Goal: Information Seeking & Learning: Find contact information

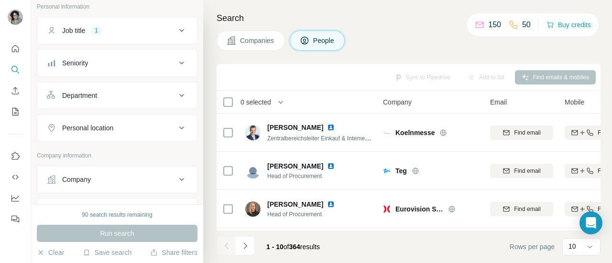
scroll to position [60, 0]
click at [176, 126] on icon at bounding box center [181, 127] width 11 height 11
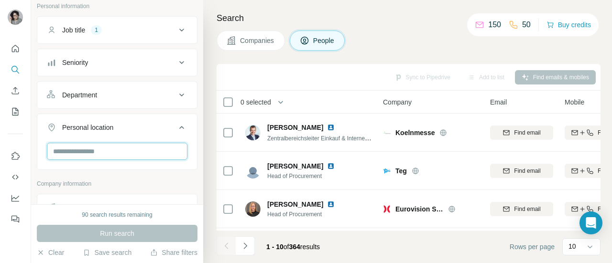
click at [130, 150] on input "text" at bounding box center [117, 151] width 141 height 17
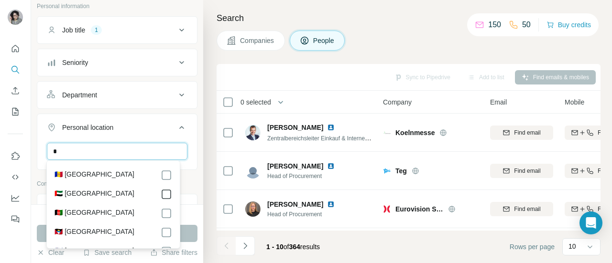
type input "*"
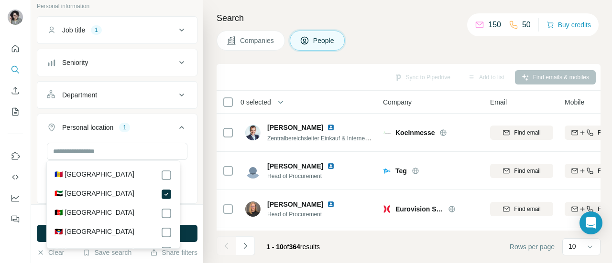
click at [186, 150] on div "[GEOGRAPHIC_DATA] Clear all" at bounding box center [117, 172] width 160 height 59
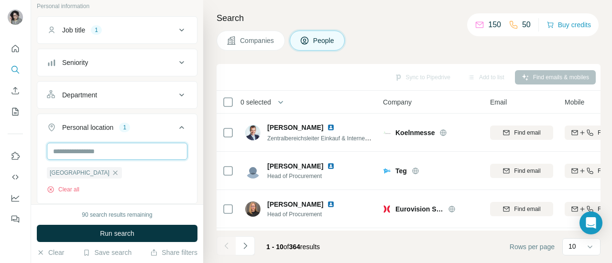
click at [133, 151] on input "text" at bounding box center [117, 151] width 141 height 17
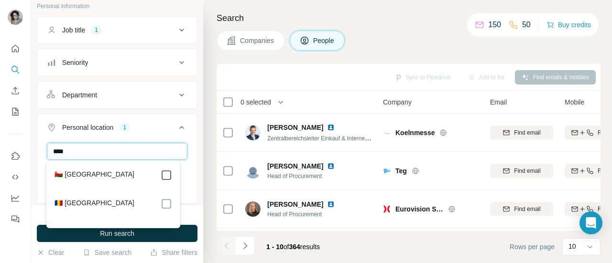
type input "****"
click at [186, 170] on div "**** [GEOGRAPHIC_DATA] [GEOGRAPHIC_DATA] Clear all" at bounding box center [117, 181] width 160 height 76
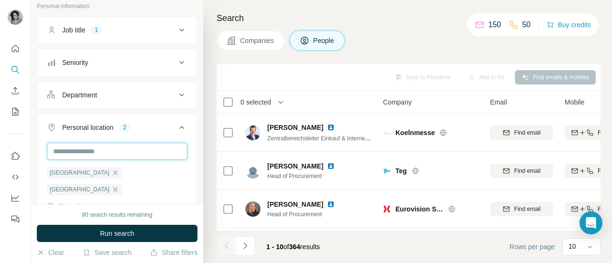
click at [109, 150] on input "text" at bounding box center [117, 151] width 141 height 17
type input "***"
click at [186, 166] on div "*** [GEOGRAPHIC_DATA] [GEOGRAPHIC_DATA] Clear all" at bounding box center [117, 181] width 160 height 76
click at [120, 152] on input "text" at bounding box center [117, 151] width 141 height 17
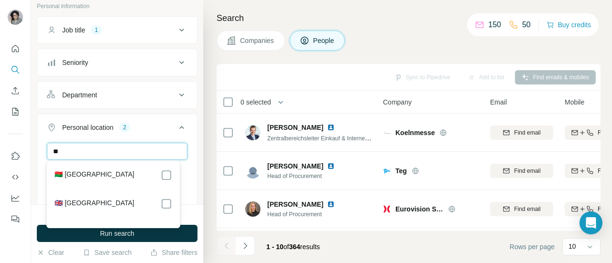
type input "*"
type input "***"
click at [188, 188] on div "*** [GEOGRAPHIC_DATA] [GEOGRAPHIC_DATA] [GEOGRAPHIC_DATA] Clear all" at bounding box center [117, 189] width 160 height 92
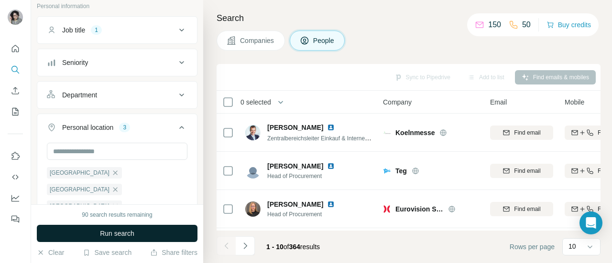
click at [163, 236] on button "Run search" at bounding box center [117, 233] width 161 height 17
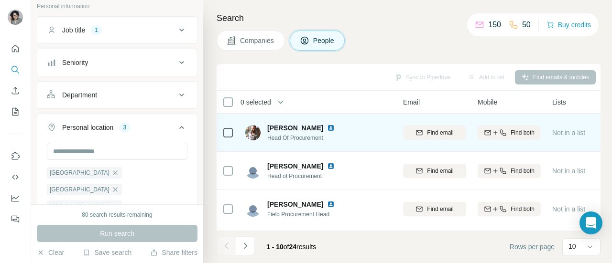
scroll to position [0, 72]
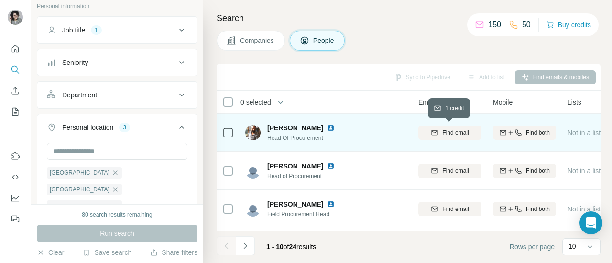
click at [453, 134] on span "Find email" at bounding box center [455, 133] width 26 height 9
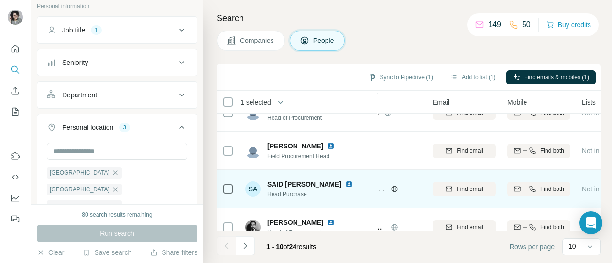
scroll to position [58, 73]
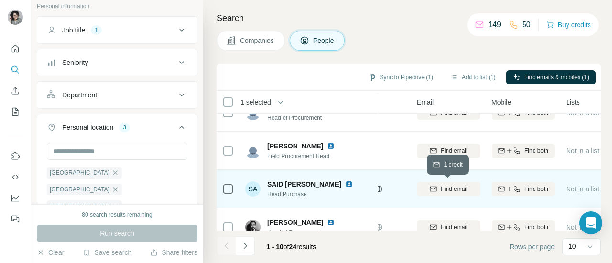
click at [430, 188] on icon "button" at bounding box center [433, 190] width 8 height 8
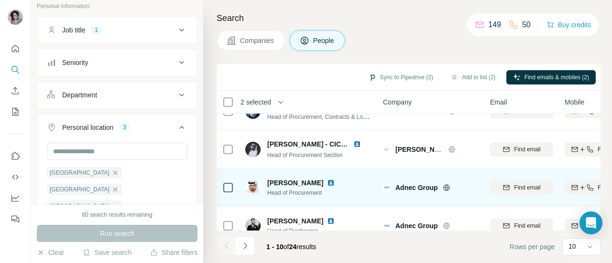
scroll to position [251, 8]
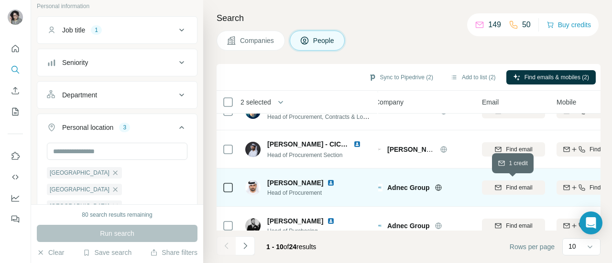
click at [501, 190] on div "Find email" at bounding box center [513, 188] width 63 height 9
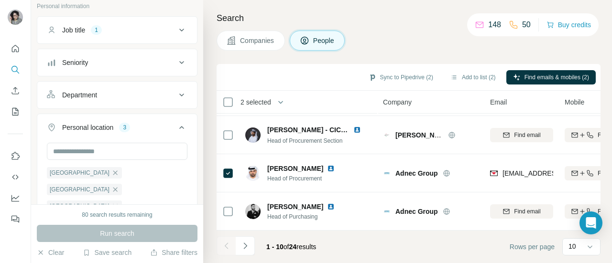
scroll to position [270, 0]
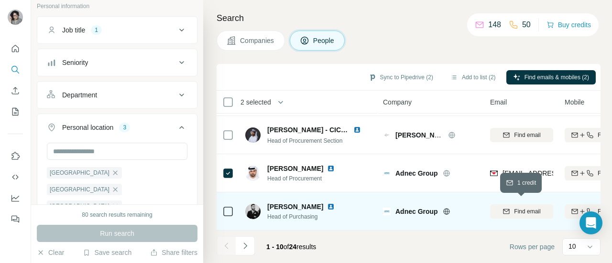
click at [505, 208] on icon "button" at bounding box center [507, 212] width 8 height 8
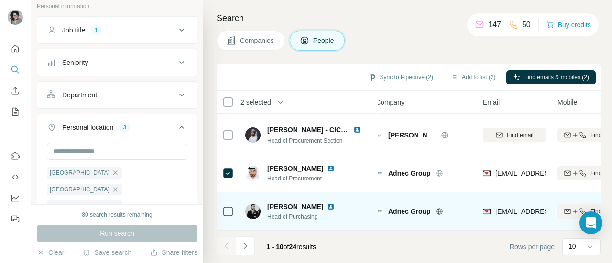
scroll to position [270, 6]
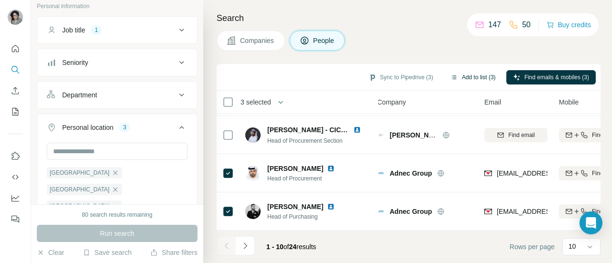
click at [461, 78] on button "Add to list (3)" at bounding box center [473, 77] width 59 height 14
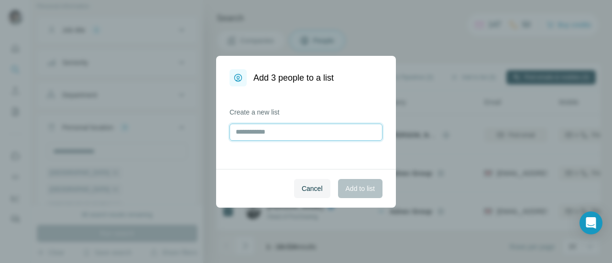
click at [307, 135] on input "text" at bounding box center [306, 132] width 153 height 17
click at [306, 192] on span "Cancel" at bounding box center [312, 189] width 21 height 10
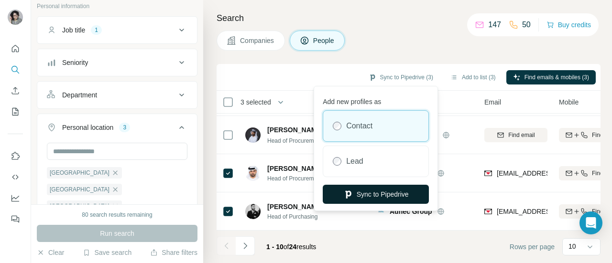
click at [379, 197] on button "Sync to Pipedrive" at bounding box center [376, 194] width 106 height 19
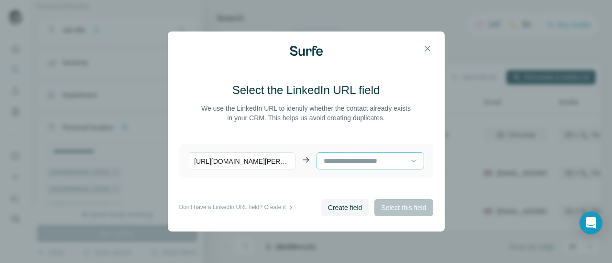
click at [368, 164] on input at bounding box center [366, 161] width 87 height 11
click at [409, 165] on icon at bounding box center [414, 161] width 10 height 10
click at [357, 210] on span "Create field" at bounding box center [345, 208] width 34 height 10
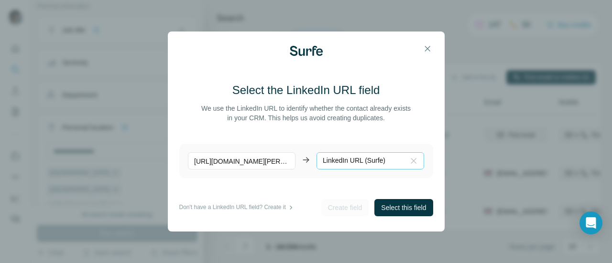
click at [409, 164] on icon at bounding box center [414, 161] width 10 height 10
paste input "**********"
type input "**********"
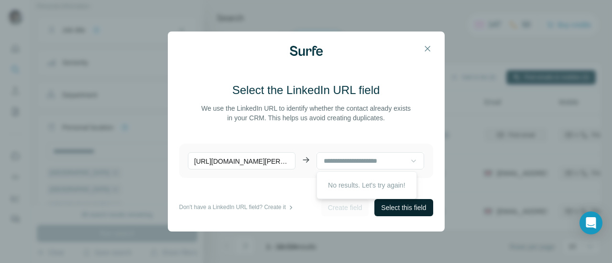
click at [408, 208] on span "Select this field" at bounding box center [403, 208] width 45 height 10
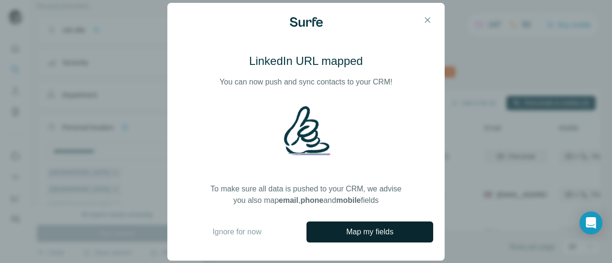
click at [400, 239] on button "Map my fields" at bounding box center [369, 232] width 127 height 21
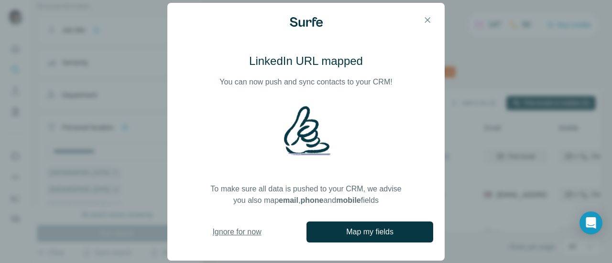
click at [249, 233] on span "Ignore for now" at bounding box center [236, 232] width 49 height 11
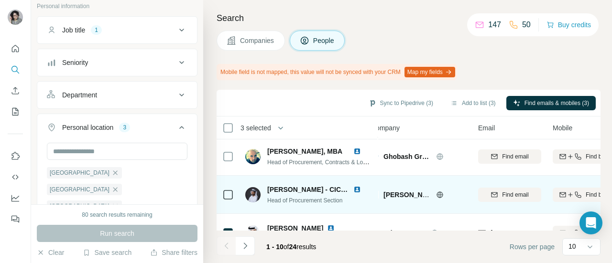
scroll to position [231, 0]
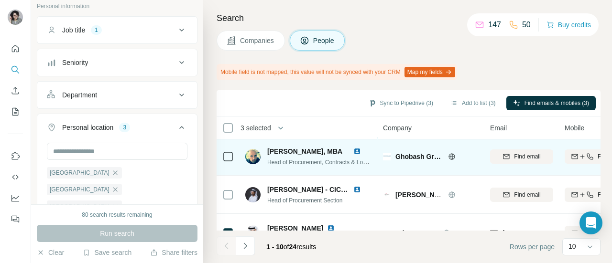
click at [448, 155] on icon at bounding box center [452, 157] width 8 height 8
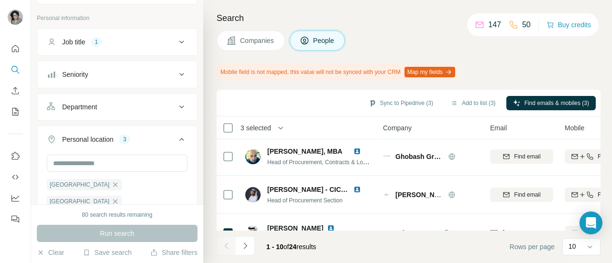
scroll to position [0, 0]
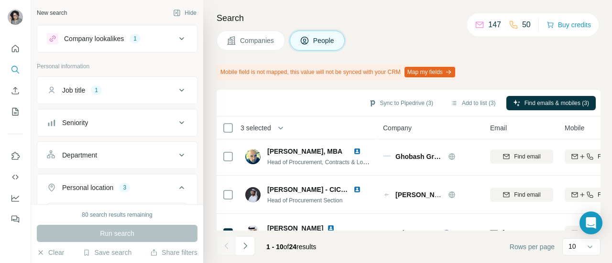
click at [176, 38] on icon at bounding box center [181, 38] width 11 height 11
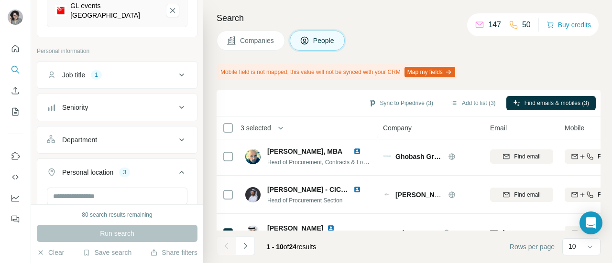
scroll to position [140, 0]
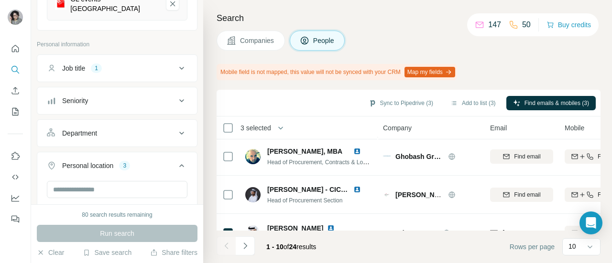
click at [176, 128] on icon at bounding box center [181, 133] width 11 height 11
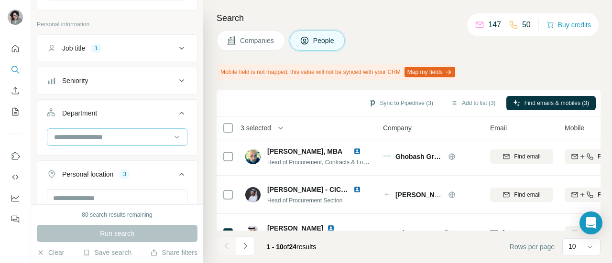
click at [143, 132] on input at bounding box center [112, 137] width 118 height 11
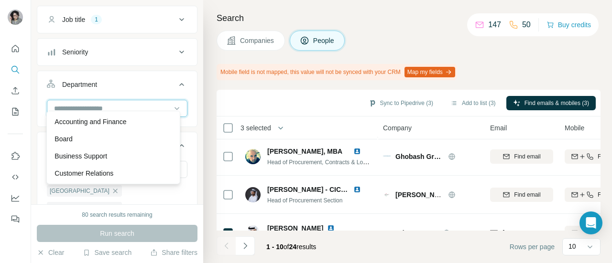
scroll to position [190, 0]
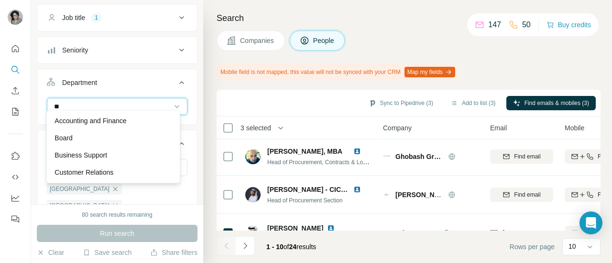
type input "*"
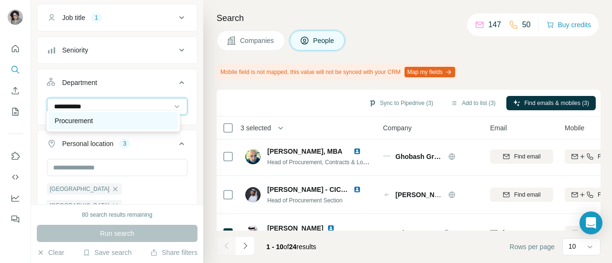
type input "**********"
click at [92, 120] on p "Procurement" at bounding box center [74, 121] width 38 height 10
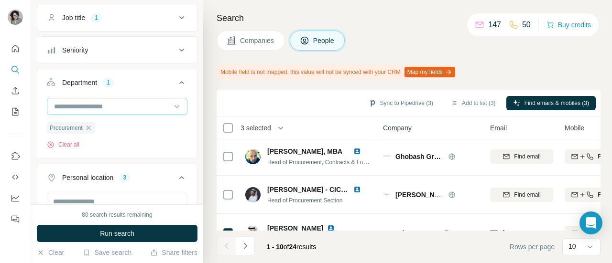
click at [95, 101] on input at bounding box center [112, 106] width 118 height 11
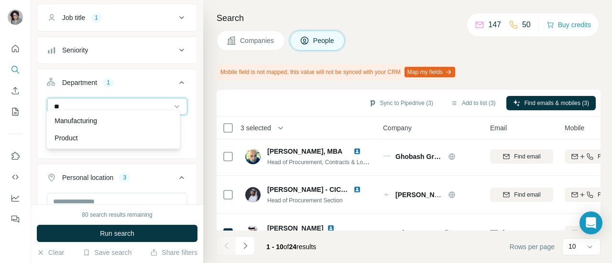
type input "*"
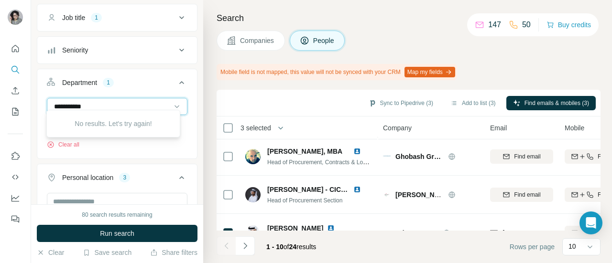
type input "**********"
click at [107, 106] on div "**********" at bounding box center [112, 106] width 118 height 16
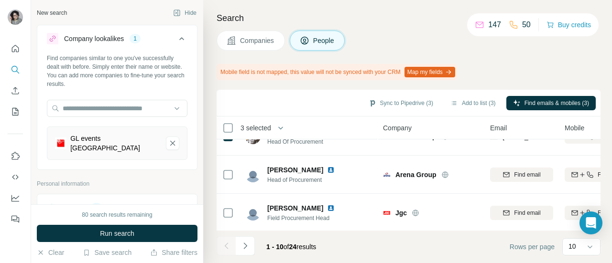
scroll to position [19, 0]
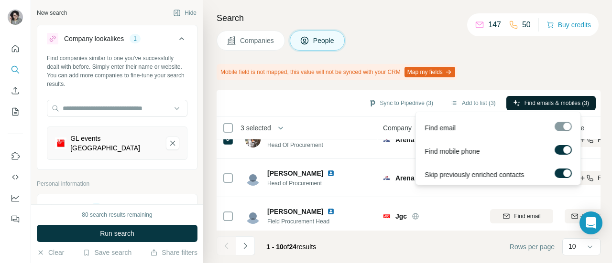
click at [541, 104] on span "Find emails & mobiles (3)" at bounding box center [557, 103] width 65 height 9
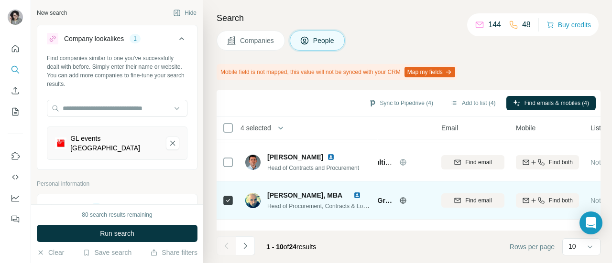
scroll to position [187, 49]
click at [481, 200] on span "Find email" at bounding box center [478, 201] width 26 height 9
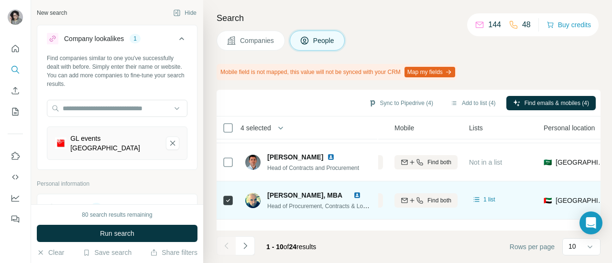
scroll to position [187, 171]
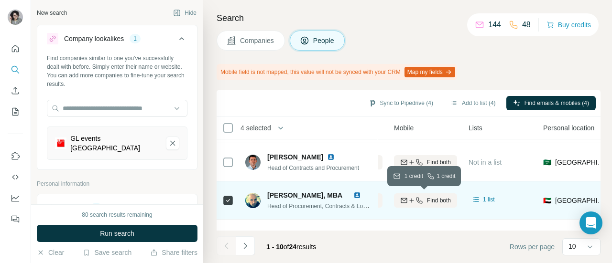
click at [420, 201] on icon "button" at bounding box center [420, 201] width 8 height 8
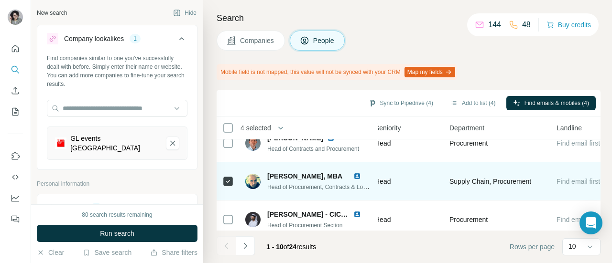
scroll to position [295, 414]
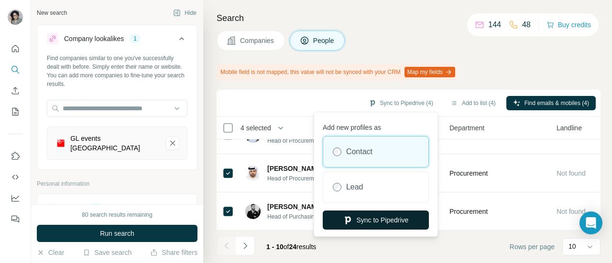
click at [393, 219] on button "Sync to Pipedrive" at bounding box center [376, 220] width 106 height 19
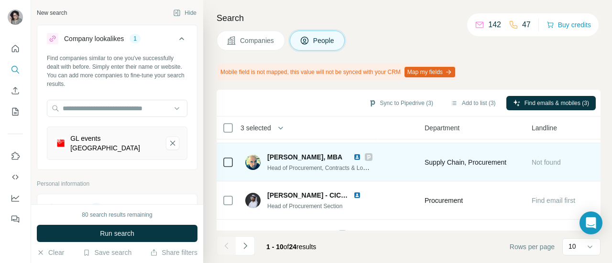
scroll to position [231, 443]
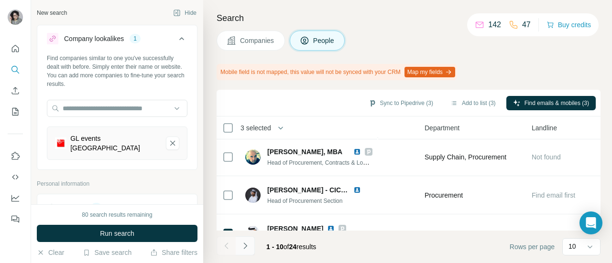
click at [247, 248] on icon "Navigate to next page" at bounding box center [246, 246] width 10 height 10
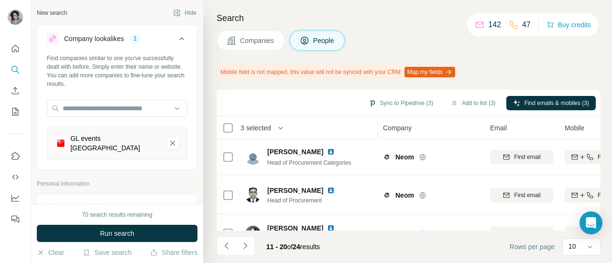
scroll to position [77, 0]
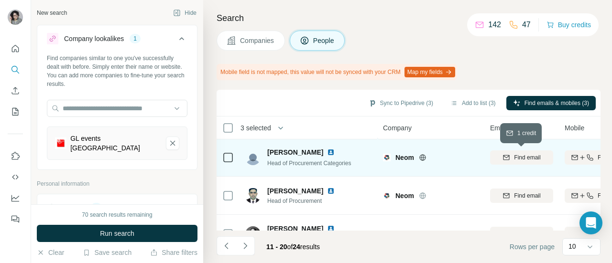
click at [503, 163] on button "Find email" at bounding box center [521, 158] width 63 height 14
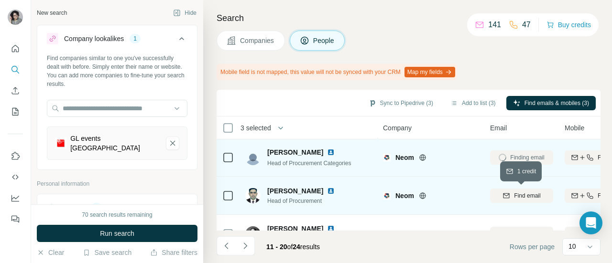
click at [521, 197] on span "Find email" at bounding box center [527, 196] width 26 height 9
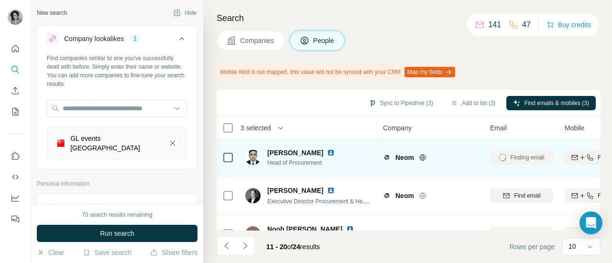
scroll to position [116, 0]
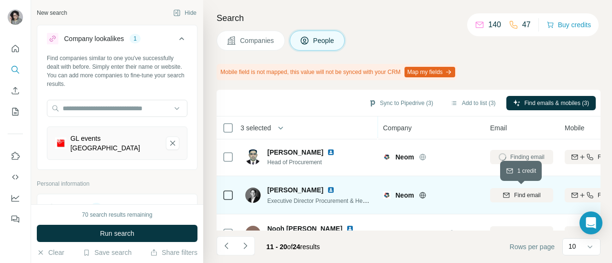
click at [508, 192] on icon "button" at bounding box center [507, 196] width 8 height 8
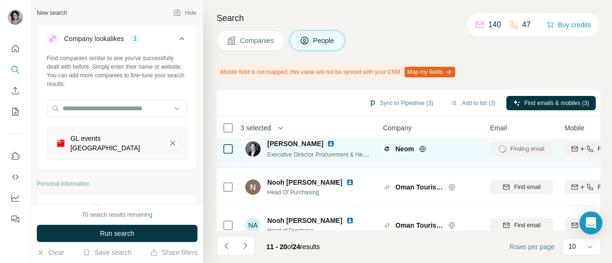
scroll to position [163, 0]
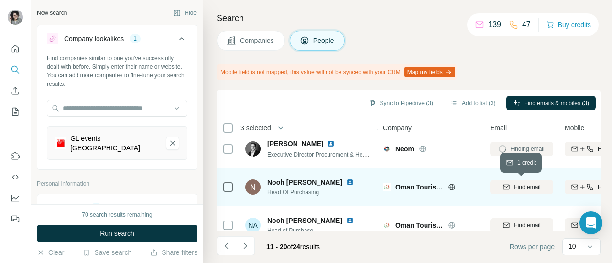
click at [514, 189] on span "Find email" at bounding box center [527, 187] width 26 height 9
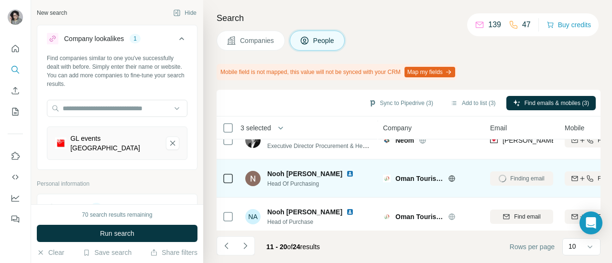
scroll to position [210, 0]
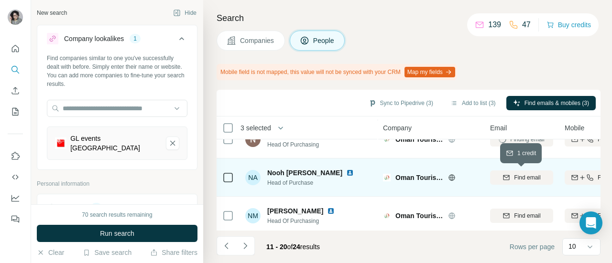
click at [519, 177] on span "Find email" at bounding box center [527, 178] width 26 height 9
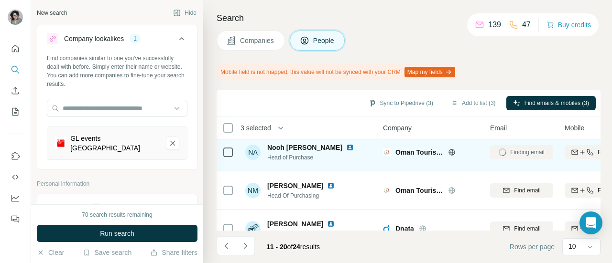
scroll to position [239, 0]
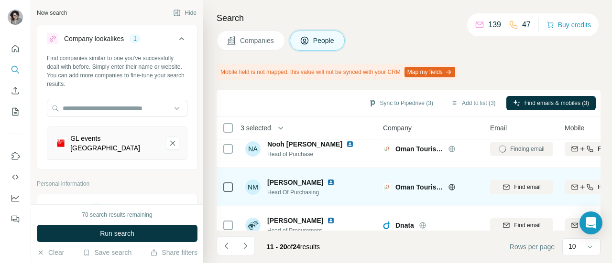
click at [514, 185] on span "Find email" at bounding box center [527, 187] width 26 height 9
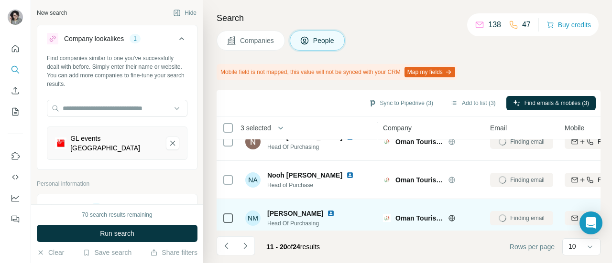
scroll to position [207, 0]
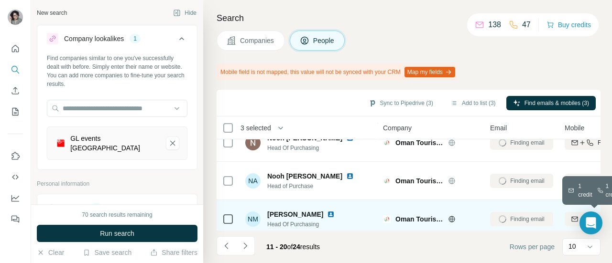
click at [572, 219] on icon "button" at bounding box center [575, 220] width 8 height 8
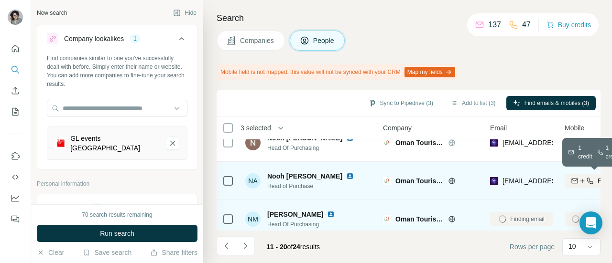
click at [575, 182] on icon "button" at bounding box center [575, 181] width 8 height 8
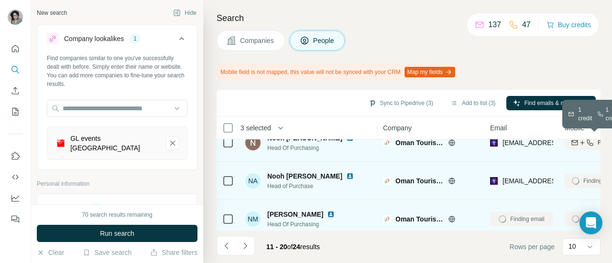
click at [580, 143] on icon "button" at bounding box center [583, 143] width 8 height 8
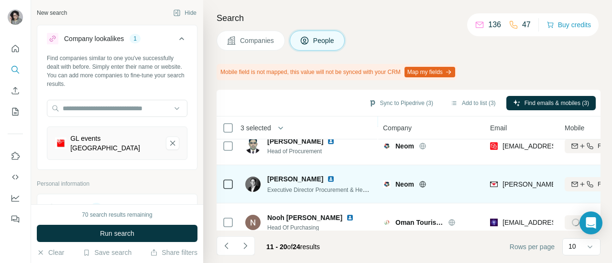
scroll to position [127, 0]
click at [577, 185] on icon "button" at bounding box center [575, 185] width 8 height 8
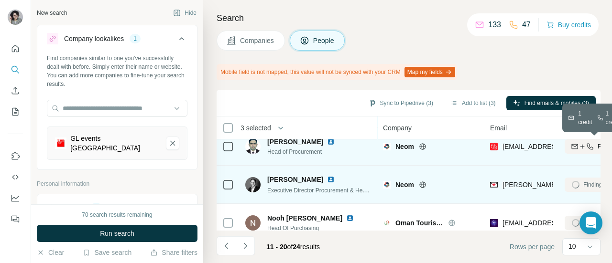
click at [592, 151] on button "Find both" at bounding box center [596, 147] width 63 height 14
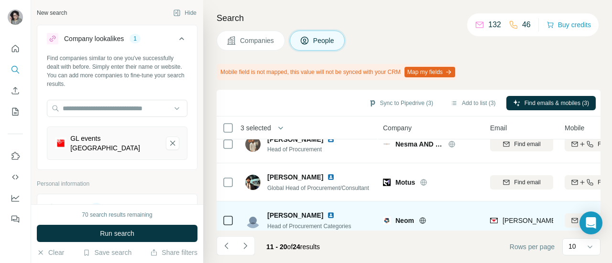
scroll to position [14, 0]
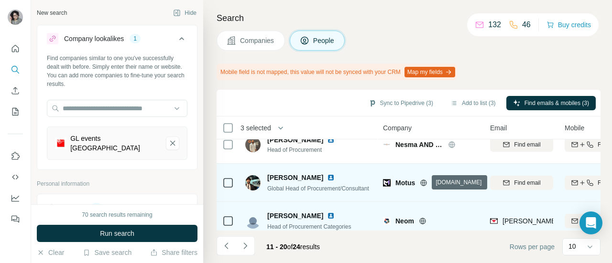
click at [426, 183] on icon at bounding box center [424, 183] width 8 height 8
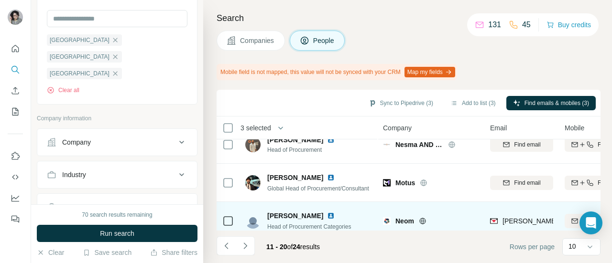
scroll to position [394, 0]
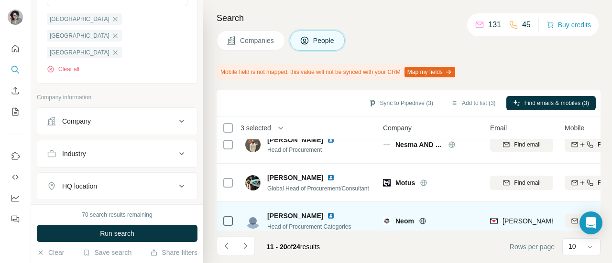
click at [176, 148] on icon at bounding box center [181, 153] width 11 height 11
click at [173, 173] on icon at bounding box center [177, 178] width 10 height 10
click at [109, 173] on input at bounding box center [112, 178] width 118 height 11
click at [77, 173] on input at bounding box center [112, 178] width 118 height 11
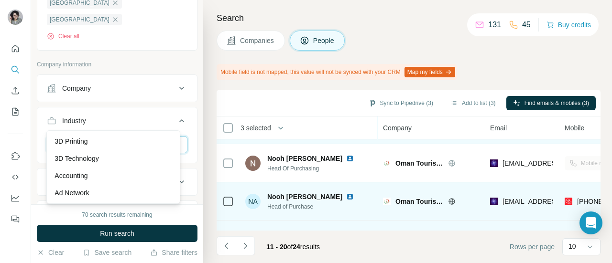
scroll to position [295, 0]
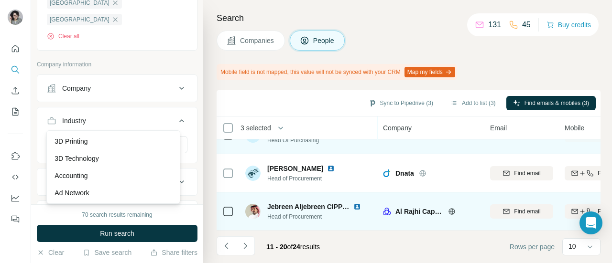
click at [453, 208] on icon at bounding box center [452, 212] width 8 height 8
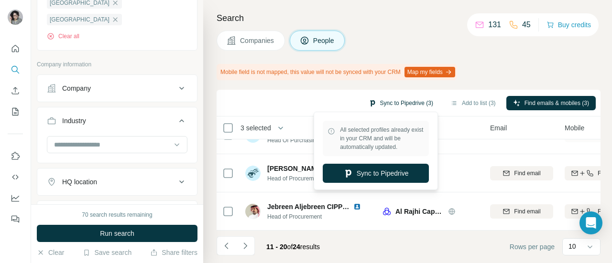
click at [408, 102] on button "Sync to Pipedrive (3)" at bounding box center [401, 103] width 78 height 14
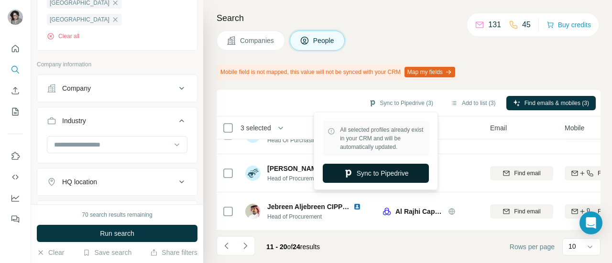
click at [404, 174] on button "Sync to Pipedrive" at bounding box center [376, 173] width 106 height 19
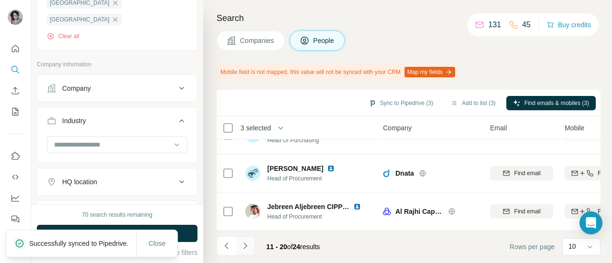
click at [250, 243] on button "Navigate to next page" at bounding box center [245, 246] width 19 height 19
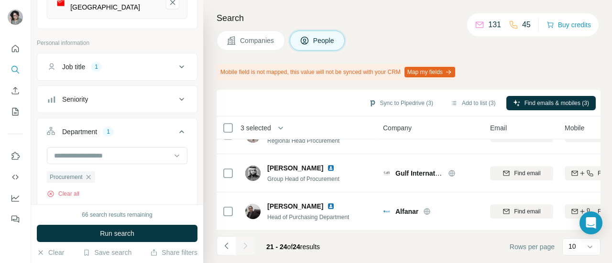
scroll to position [0, 0]
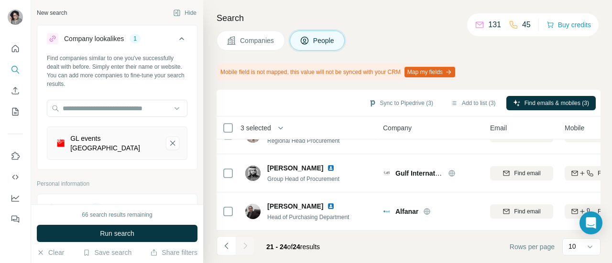
click at [332, 109] on div "Sync to Pipedrive (3) Add to list (3) Find emails & mobiles (3)" at bounding box center [408, 103] width 374 height 17
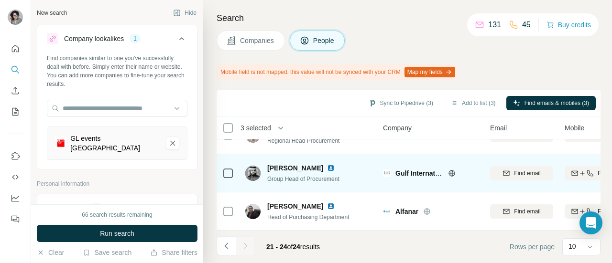
click at [453, 170] on icon at bounding box center [452, 174] width 8 height 8
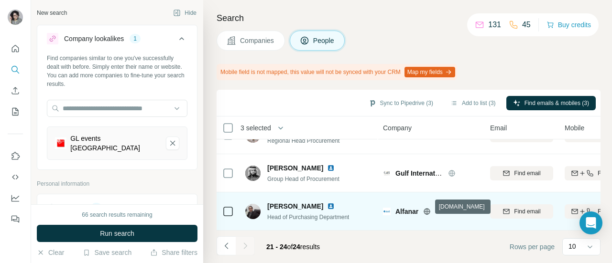
click at [428, 208] on icon at bounding box center [427, 211] width 2 height 6
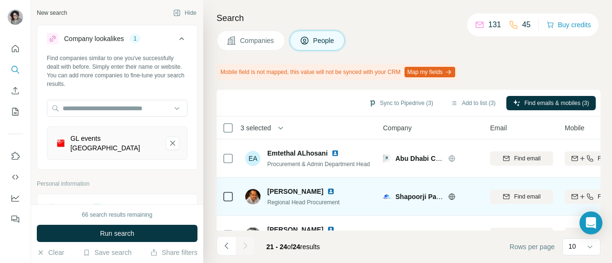
click at [453, 197] on icon at bounding box center [452, 197] width 8 height 8
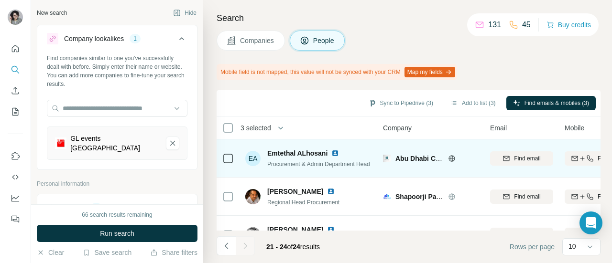
click at [453, 160] on icon at bounding box center [452, 159] width 8 height 8
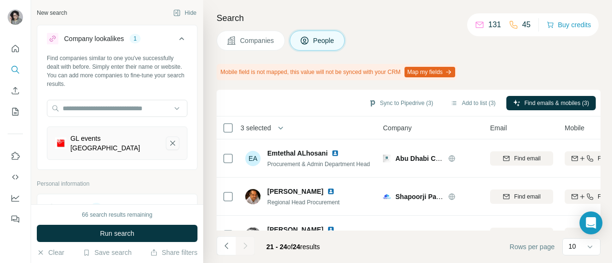
click at [169, 142] on icon "GL events Middle East-remove-button" at bounding box center [172, 144] width 9 height 10
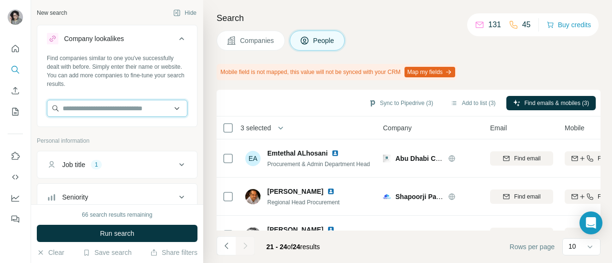
click at [116, 109] on input "text" at bounding box center [117, 108] width 141 height 17
click at [123, 36] on div "Company lookalikes" at bounding box center [94, 39] width 60 height 10
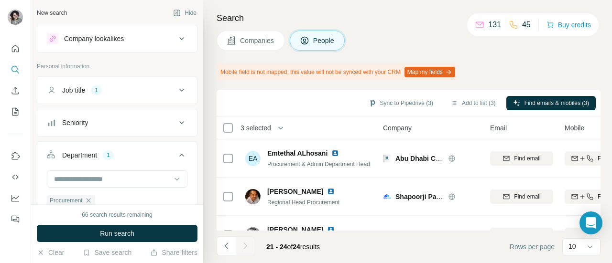
click at [176, 38] on icon at bounding box center [181, 38] width 11 height 11
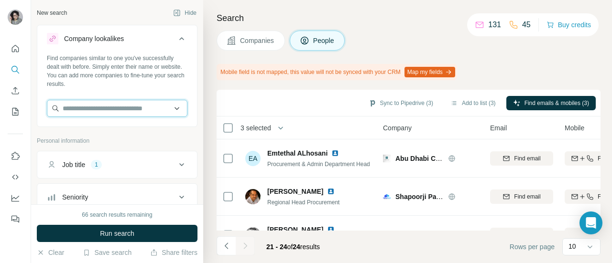
click at [133, 109] on input "text" at bounding box center [117, 108] width 141 height 17
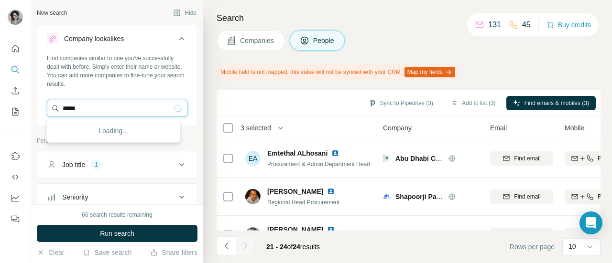
type input "******"
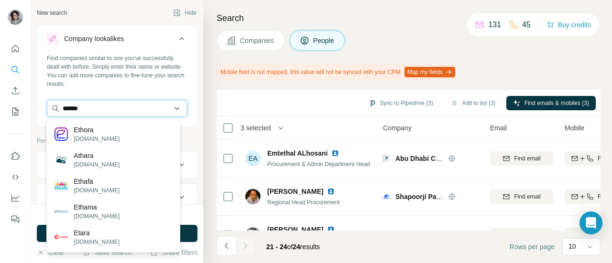
click at [94, 109] on input "******" at bounding box center [117, 108] width 141 height 17
drag, startPoint x: 94, startPoint y: 109, endPoint x: 57, endPoint y: 110, distance: 36.9
click at [57, 110] on input "******" at bounding box center [117, 108] width 141 height 17
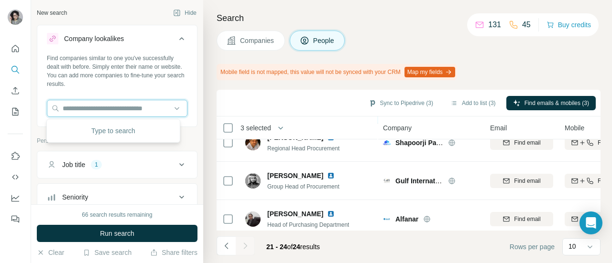
scroll to position [66, 0]
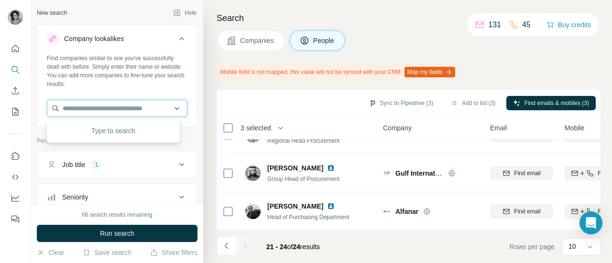
click at [129, 110] on input "text" at bounding box center [117, 108] width 141 height 17
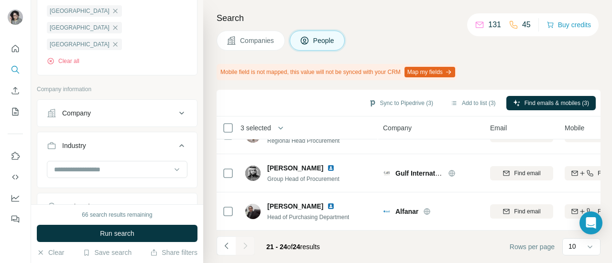
scroll to position [361, 0]
click at [132, 164] on input at bounding box center [112, 169] width 118 height 11
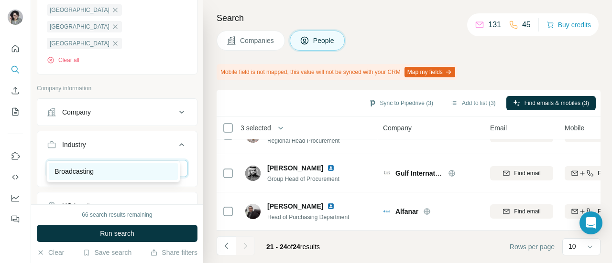
type input "****"
click at [143, 166] on div "Broadcasting" at bounding box center [113, 171] width 129 height 17
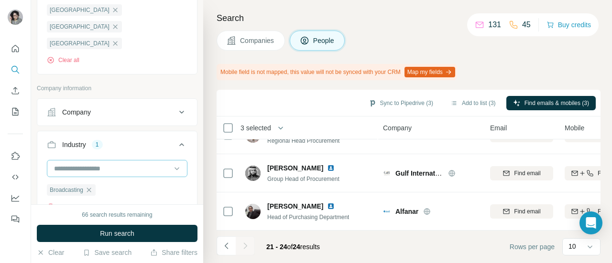
click at [113, 164] on input at bounding box center [112, 169] width 118 height 11
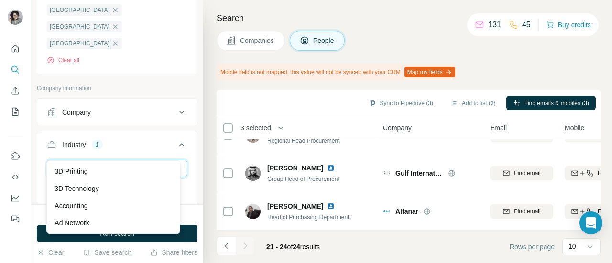
click at [85, 164] on input at bounding box center [112, 169] width 118 height 11
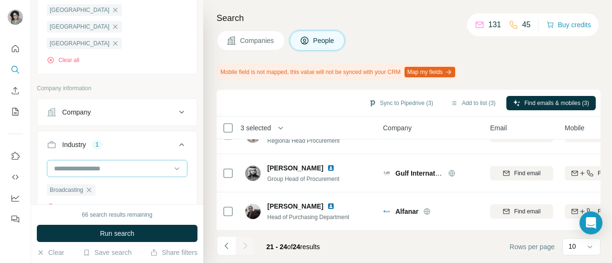
click at [85, 164] on input at bounding box center [112, 169] width 118 height 11
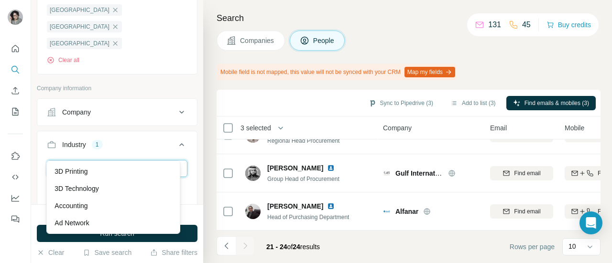
click at [114, 164] on input at bounding box center [112, 169] width 118 height 11
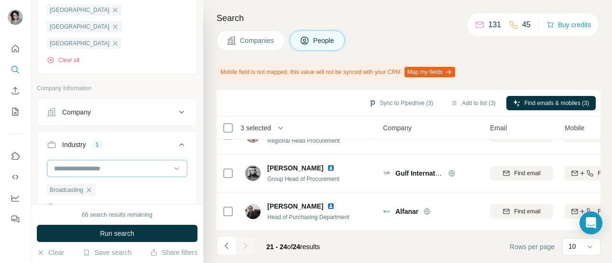
click at [92, 164] on input at bounding box center [112, 169] width 118 height 11
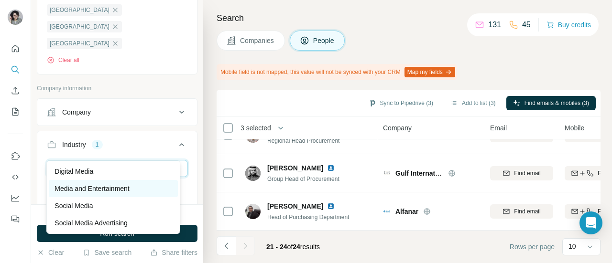
type input "*****"
click at [102, 185] on p "Media and Entertainment" at bounding box center [92, 189] width 75 height 10
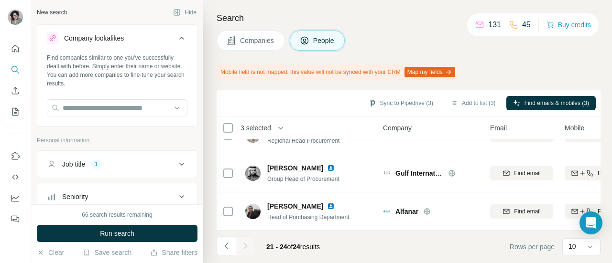
scroll to position [120, 0]
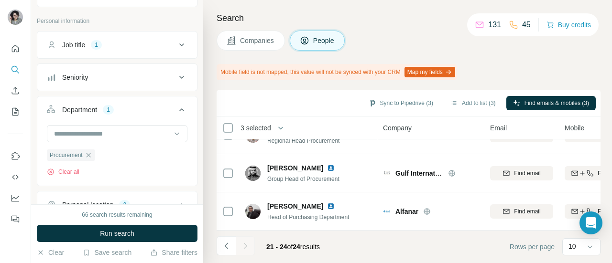
click at [176, 49] on icon at bounding box center [181, 44] width 11 height 11
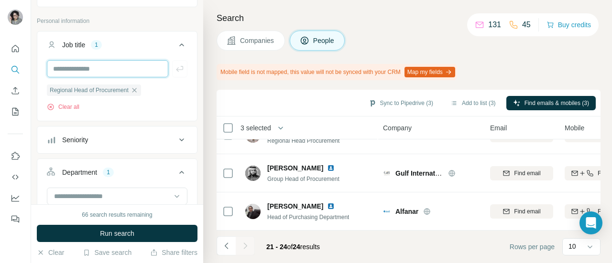
click at [112, 66] on input "text" at bounding box center [107, 68] width 121 height 17
drag, startPoint x: 93, startPoint y: 70, endPoint x: 88, endPoint y: 66, distance: 6.1
click at [88, 66] on input "**********" at bounding box center [107, 68] width 121 height 17
click at [102, 70] on input "**********" at bounding box center [107, 68] width 121 height 17
type input "**********"
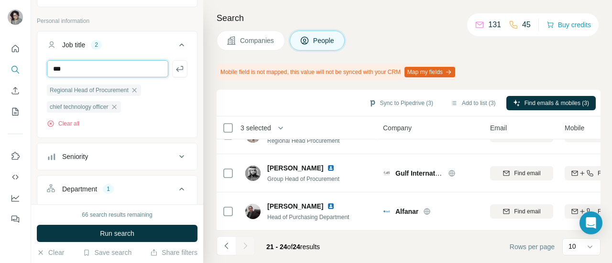
type input "***"
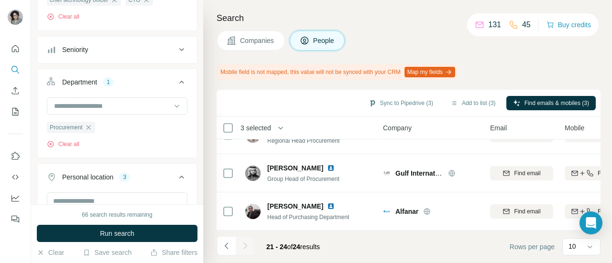
scroll to position [227, 0]
click at [101, 108] on input at bounding box center [112, 106] width 118 height 11
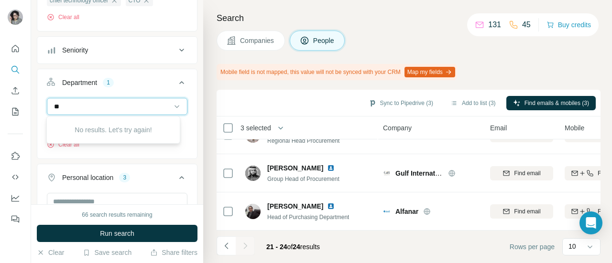
type input "*"
type input "**********"
click at [120, 103] on input "**********" at bounding box center [112, 106] width 118 height 11
click at [129, 103] on input at bounding box center [112, 106] width 118 height 11
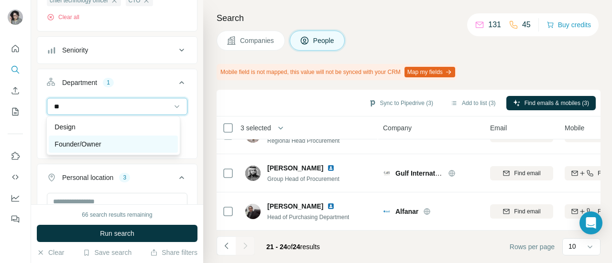
type input "**"
click at [146, 136] on div "Founder/Owner" at bounding box center [113, 144] width 129 height 17
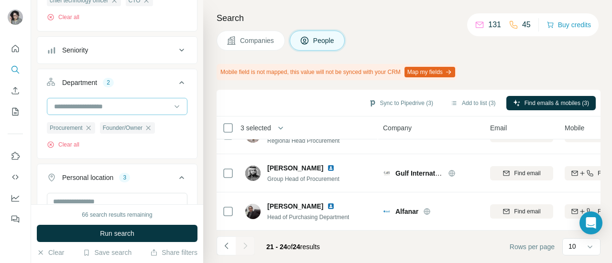
click at [124, 104] on input at bounding box center [112, 106] width 118 height 11
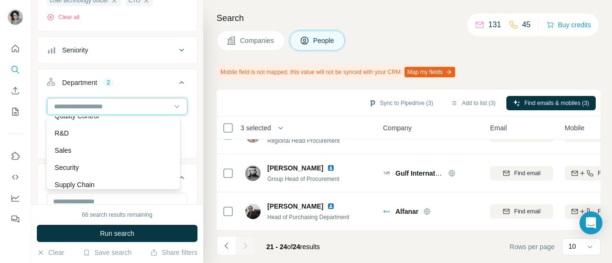
scroll to position [339, 0]
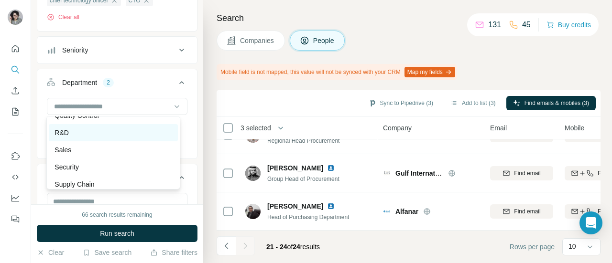
click at [110, 137] on div "R&D" at bounding box center [113, 133] width 117 height 10
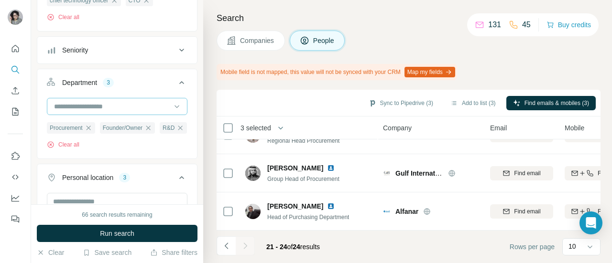
click at [103, 105] on input at bounding box center [112, 106] width 118 height 11
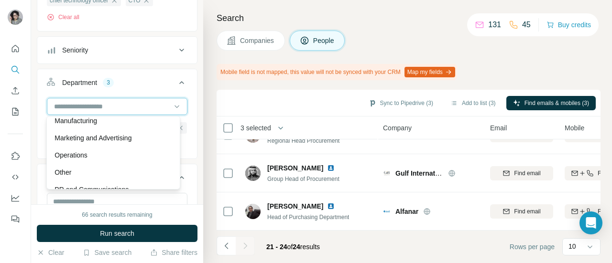
scroll to position [209, 0]
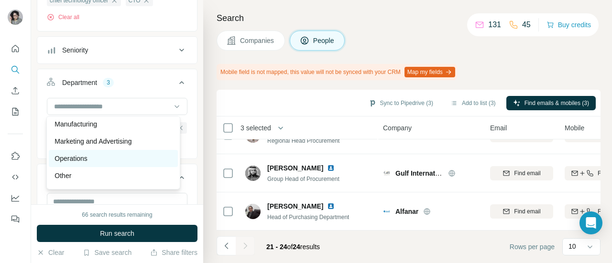
click at [125, 153] on div "Operations" at bounding box center [113, 158] width 129 height 17
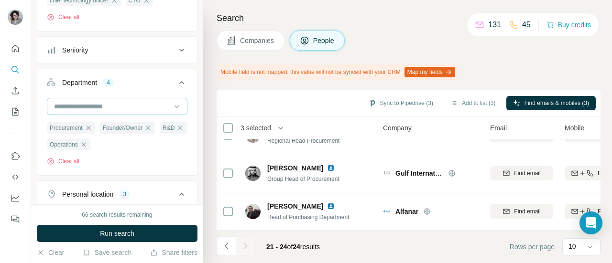
click at [101, 108] on input at bounding box center [112, 106] width 118 height 11
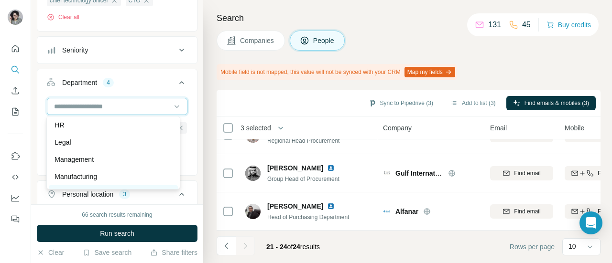
scroll to position [155, 0]
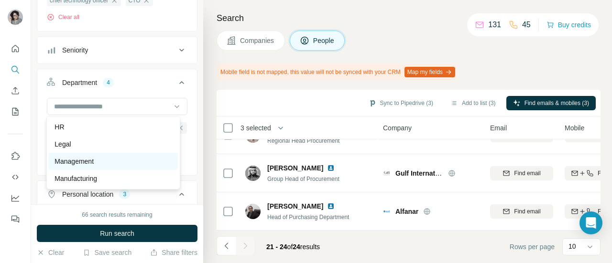
click at [119, 160] on div "Management" at bounding box center [113, 162] width 117 height 10
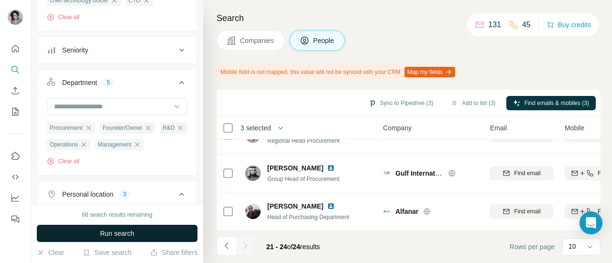
click at [150, 231] on button "Run search" at bounding box center [117, 233] width 161 height 17
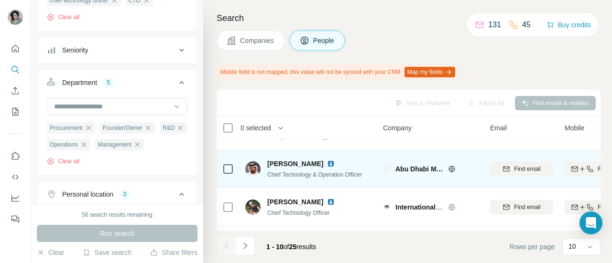
click at [452, 168] on icon at bounding box center [452, 169] width 8 height 8
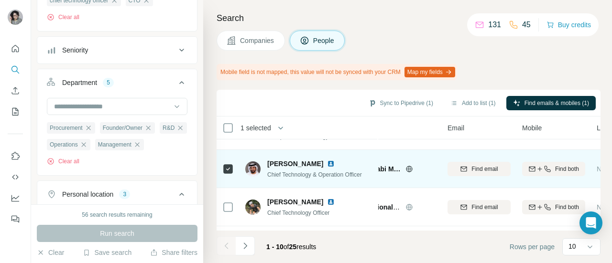
scroll to position [66, 43]
click at [473, 168] on span "Find email" at bounding box center [484, 169] width 26 height 9
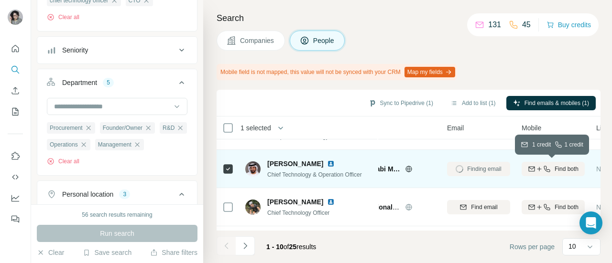
click at [558, 169] on span "Find both" at bounding box center [567, 169] width 24 height 9
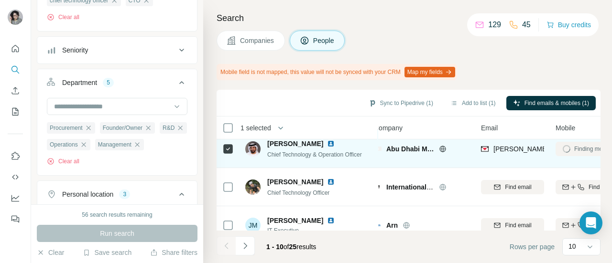
scroll to position [86, 0]
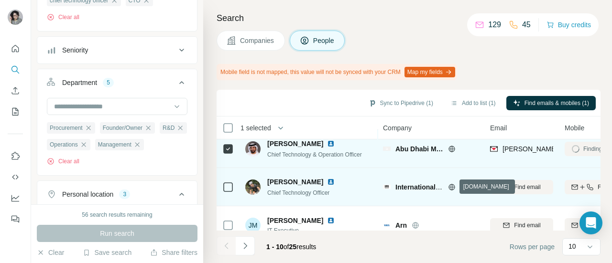
click at [453, 189] on icon at bounding box center [451, 187] width 6 height 6
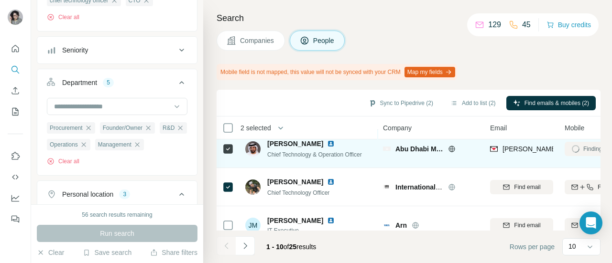
scroll to position [86, 161]
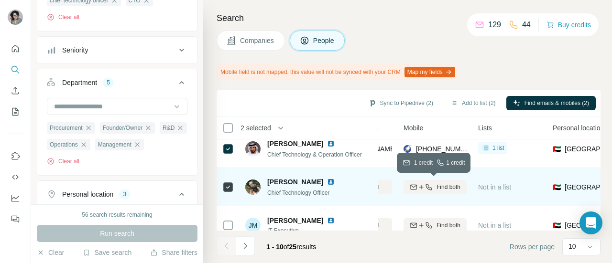
click at [448, 186] on span "Find both" at bounding box center [449, 187] width 24 height 9
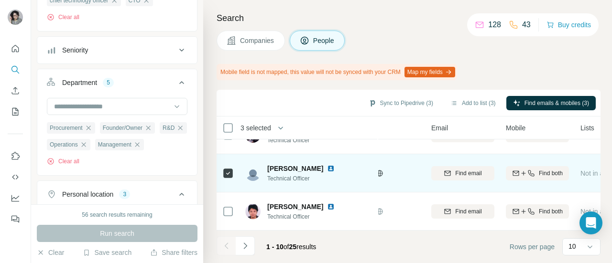
scroll to position [295, 65]
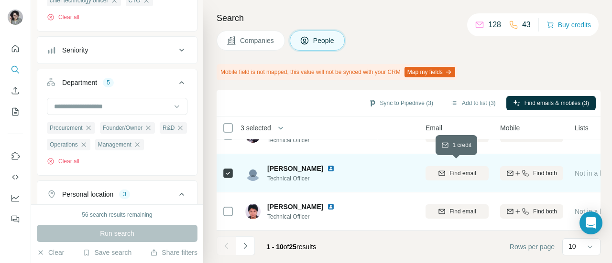
click at [450, 170] on span "Find email" at bounding box center [462, 173] width 26 height 9
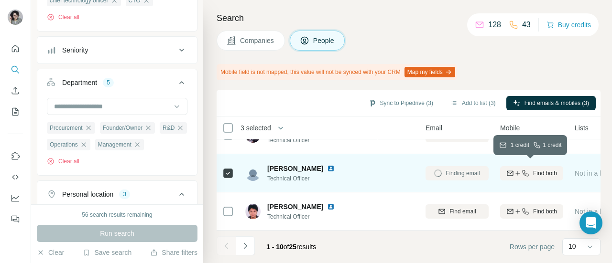
click at [540, 171] on span "Find both" at bounding box center [545, 173] width 24 height 9
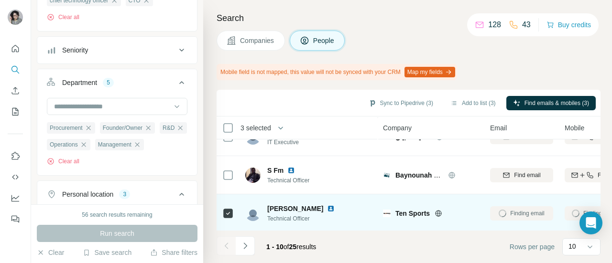
scroll to position [295, 0]
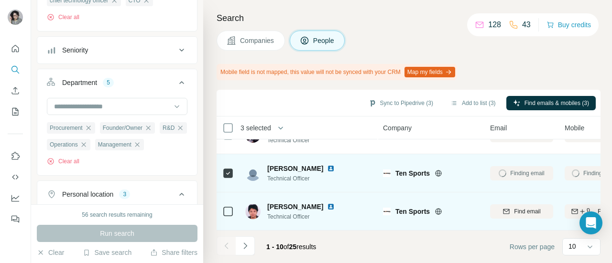
click at [229, 212] on icon at bounding box center [227, 211] width 11 height 11
click at [504, 208] on icon "button" at bounding box center [507, 212] width 8 height 8
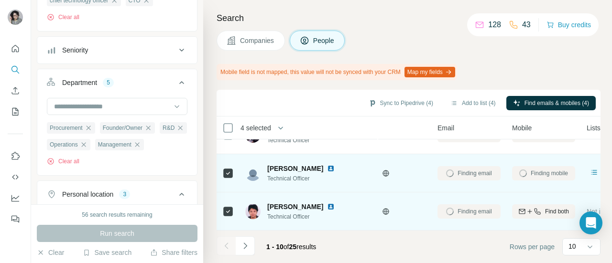
click at [536, 209] on icon "button" at bounding box center [537, 211] width 6 height 6
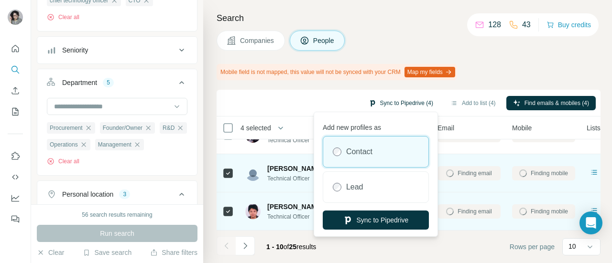
click at [389, 103] on button "Sync to Pipedrive (4)" at bounding box center [401, 103] width 78 height 14
click at [376, 218] on button "Sync to Pipedrive" at bounding box center [376, 220] width 106 height 19
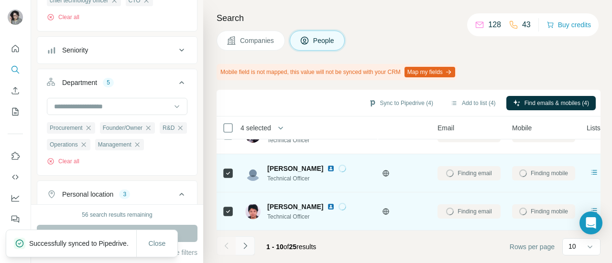
click at [250, 242] on icon "Navigate to next page" at bounding box center [246, 246] width 10 height 10
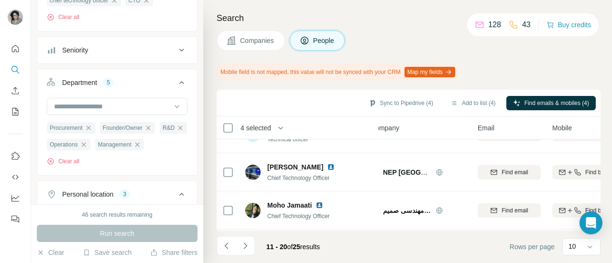
scroll to position [62, 12]
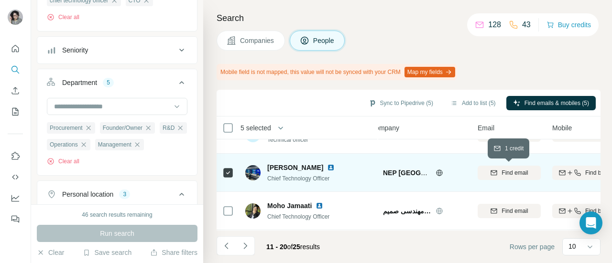
click at [507, 176] on span "Find email" at bounding box center [515, 173] width 26 height 9
click at [566, 171] on icon "button" at bounding box center [570, 173] width 8 height 8
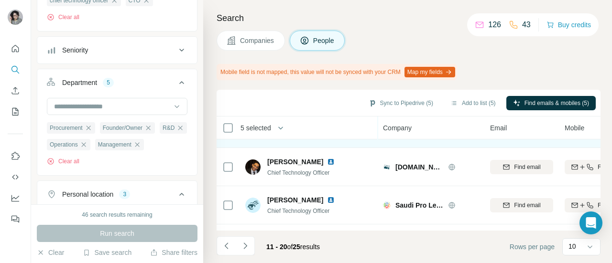
scroll to position [146, 0]
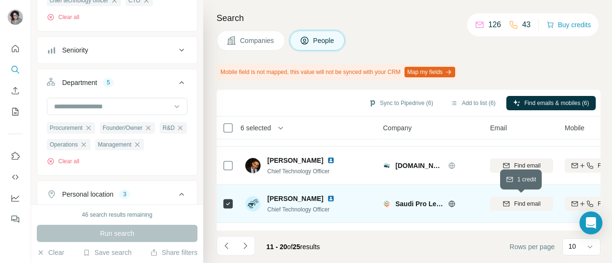
click at [542, 203] on div "Find email" at bounding box center [521, 204] width 63 height 9
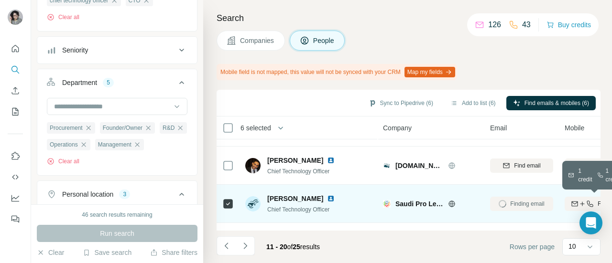
click at [568, 203] on div "Find both" at bounding box center [596, 204] width 63 height 9
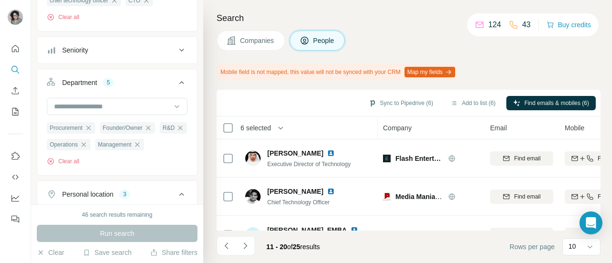
scroll to position [229, 0]
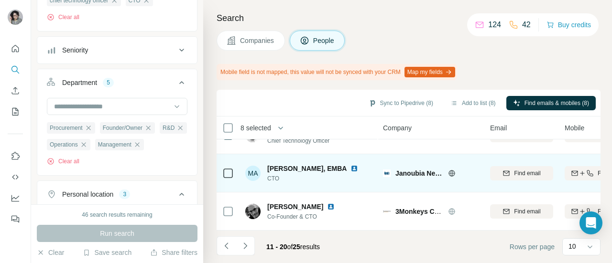
scroll to position [295, 0]
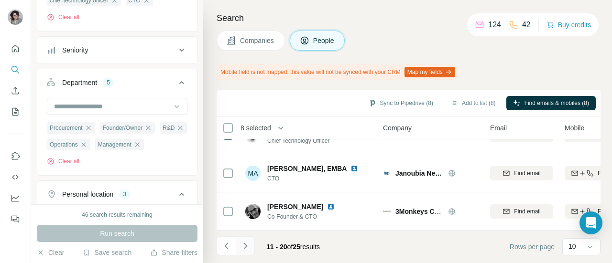
click at [244, 243] on icon "Navigate to next page" at bounding box center [246, 246] width 10 height 10
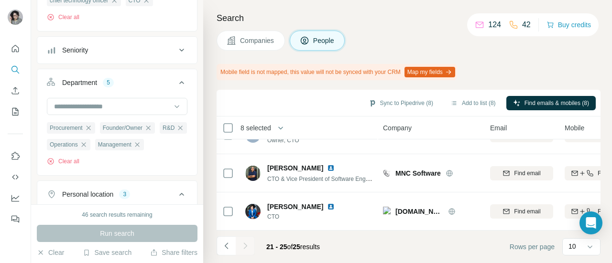
scroll to position [104, 0]
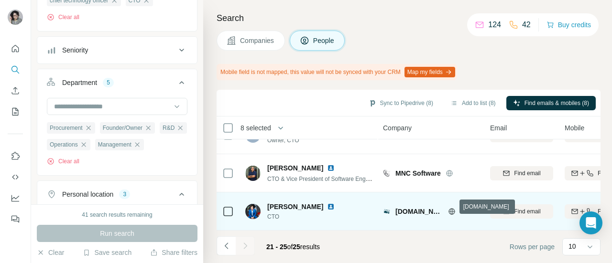
click at [453, 208] on icon at bounding box center [452, 212] width 8 height 8
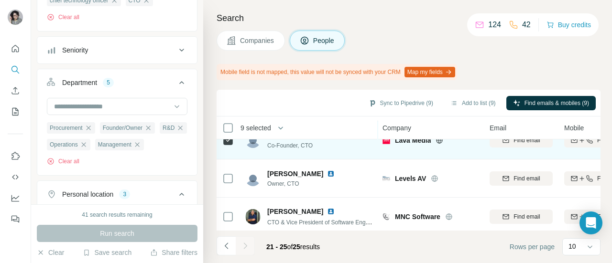
scroll to position [57, 0]
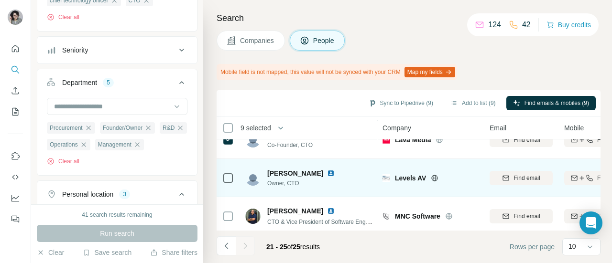
click at [437, 179] on icon at bounding box center [435, 179] width 8 height 8
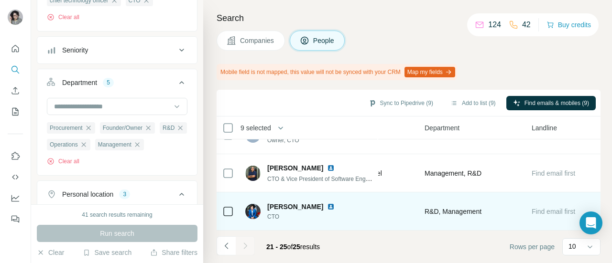
scroll to position [104, 443]
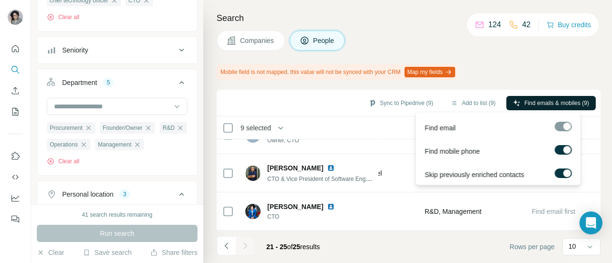
click at [557, 105] on span "Find emails & mobiles (9)" at bounding box center [557, 103] width 65 height 9
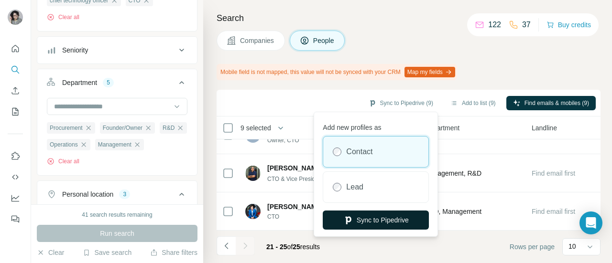
click at [377, 215] on button "Sync to Pipedrive" at bounding box center [376, 220] width 106 height 19
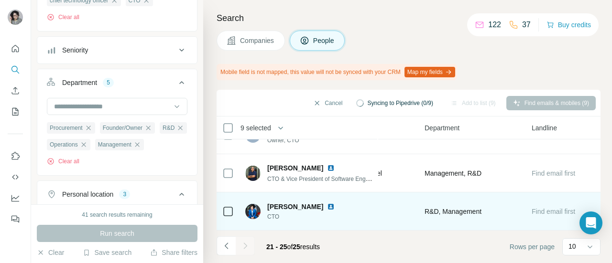
click at [380, 221] on td "C-Level" at bounding box center [381, 212] width 75 height 38
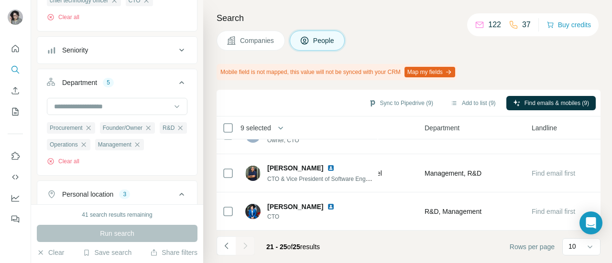
click at [401, 9] on div "Search Companies People Mobile field is not mapped, this value will not be sync…" at bounding box center [407, 131] width 409 height 263
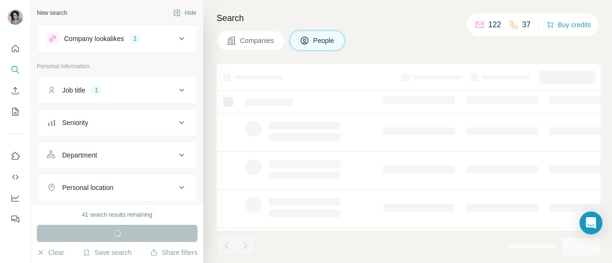
click at [176, 88] on icon at bounding box center [181, 90] width 11 height 11
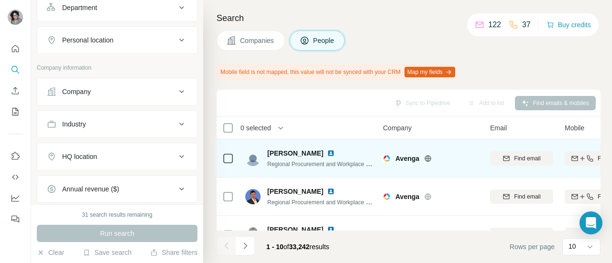
click at [429, 157] on icon at bounding box center [428, 158] width 2 height 6
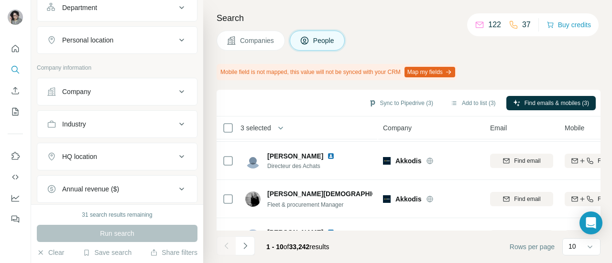
scroll to position [295, 0]
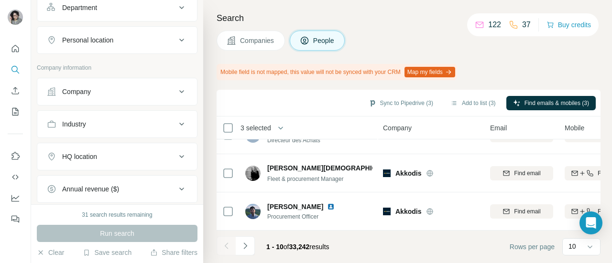
click at [178, 124] on icon at bounding box center [181, 124] width 11 height 11
click at [129, 149] on input at bounding box center [112, 148] width 118 height 11
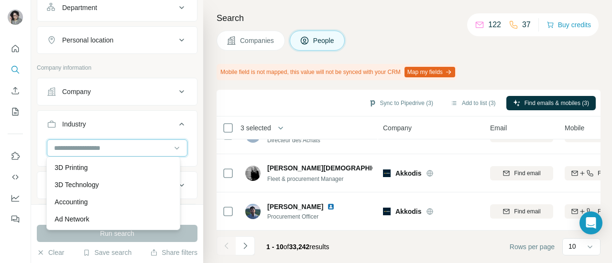
click at [87, 147] on input at bounding box center [112, 148] width 118 height 11
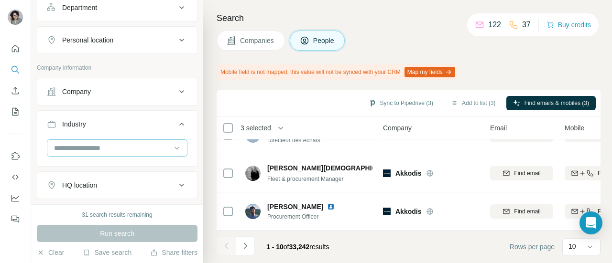
click at [87, 147] on input at bounding box center [112, 148] width 118 height 11
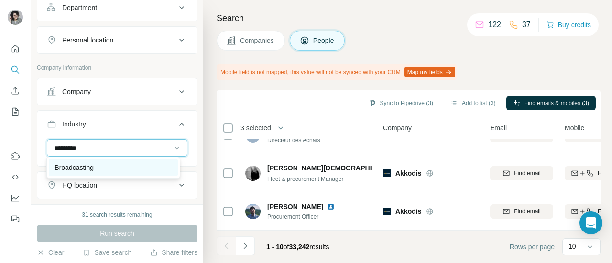
type input "*********"
click at [87, 162] on div "Broadcasting" at bounding box center [113, 167] width 129 height 17
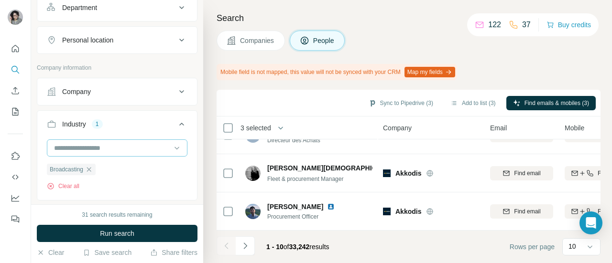
click at [92, 149] on input at bounding box center [112, 148] width 118 height 11
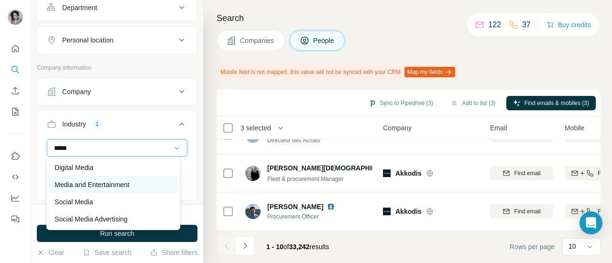
type input "*****"
click at [119, 181] on p "Media and Entertainment" at bounding box center [92, 185] width 75 height 10
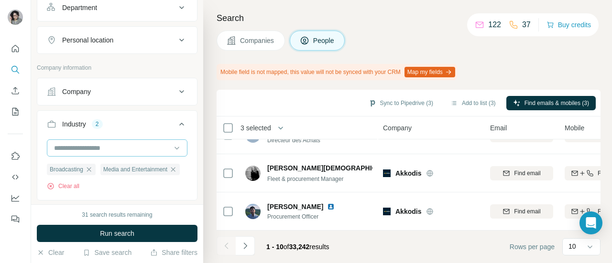
click at [83, 148] on input at bounding box center [112, 148] width 118 height 11
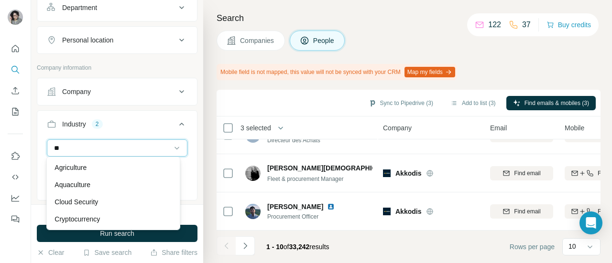
type input "*"
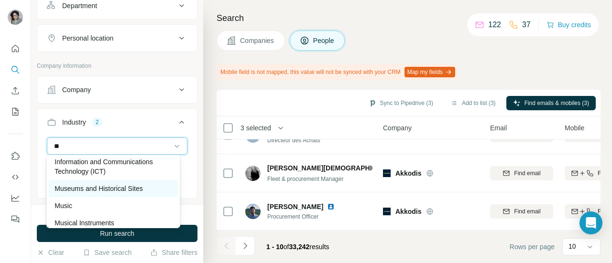
scroll to position [89, 0]
type input "**"
click at [94, 188] on p "Museums and Historical Sites" at bounding box center [99, 190] width 88 height 10
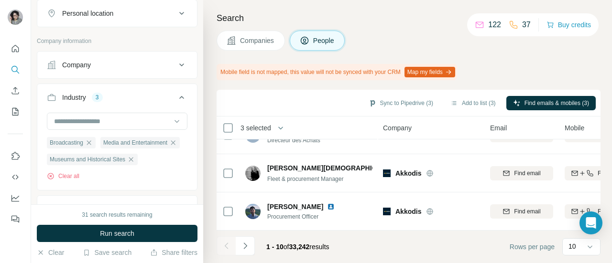
scroll to position [258, 0]
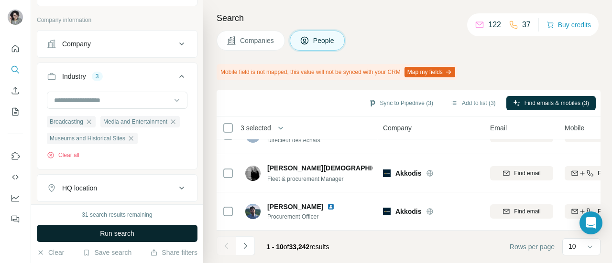
click at [124, 235] on span "Run search" at bounding box center [117, 234] width 34 height 10
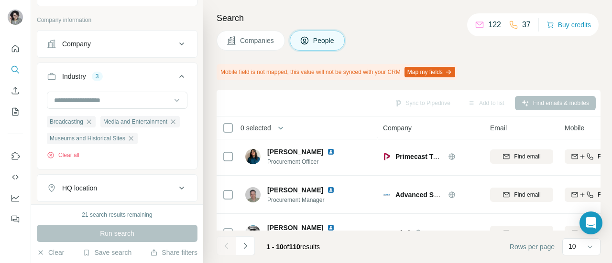
scroll to position [295, 0]
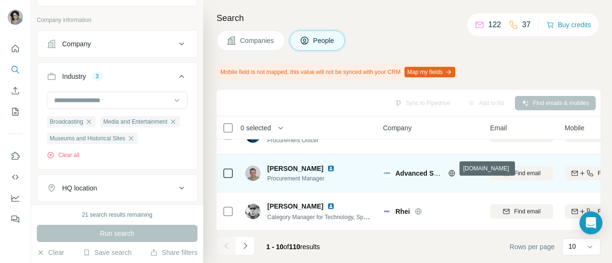
click at [450, 170] on icon at bounding box center [451, 173] width 2 height 6
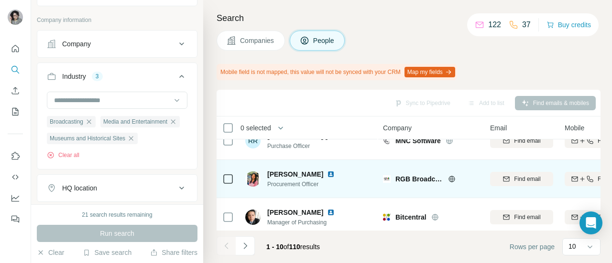
scroll to position [19, 0]
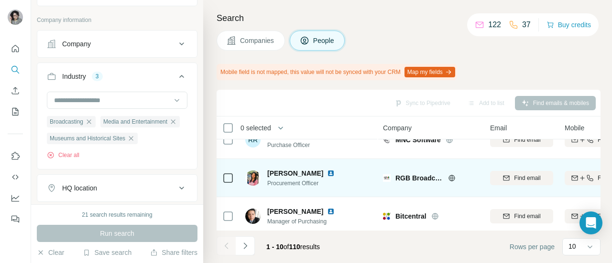
click at [451, 178] on icon at bounding box center [452, 179] width 8 height 8
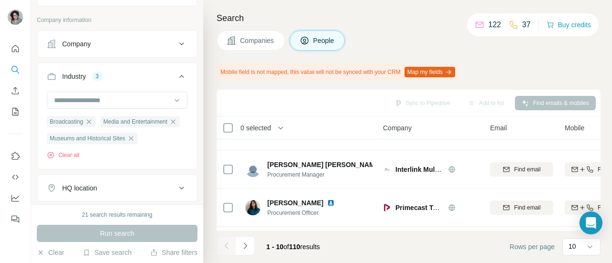
scroll to position [219, 0]
click at [91, 120] on icon "button" at bounding box center [89, 122] width 4 height 4
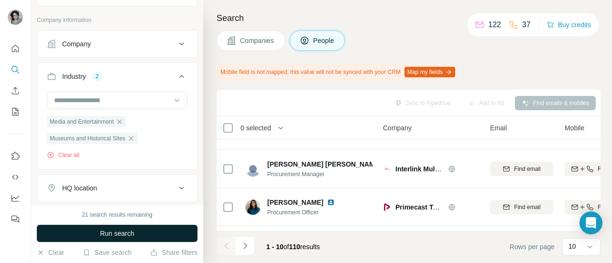
click at [163, 229] on button "Run search" at bounding box center [117, 233] width 161 height 17
